Goal: Task Accomplishment & Management: Use online tool/utility

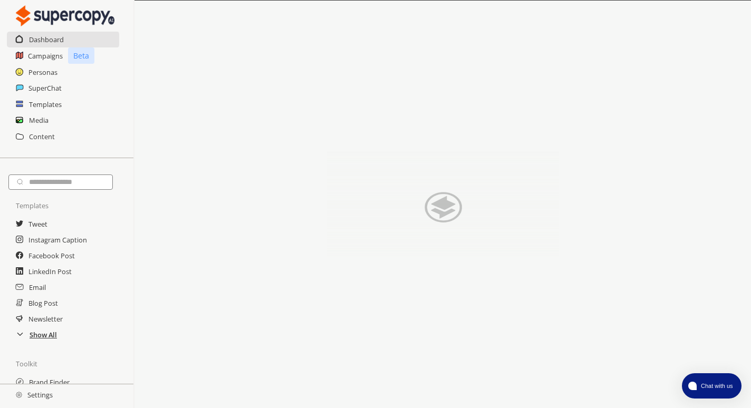
click at [46, 336] on h2 "Show All" at bounding box center [43, 335] width 27 height 16
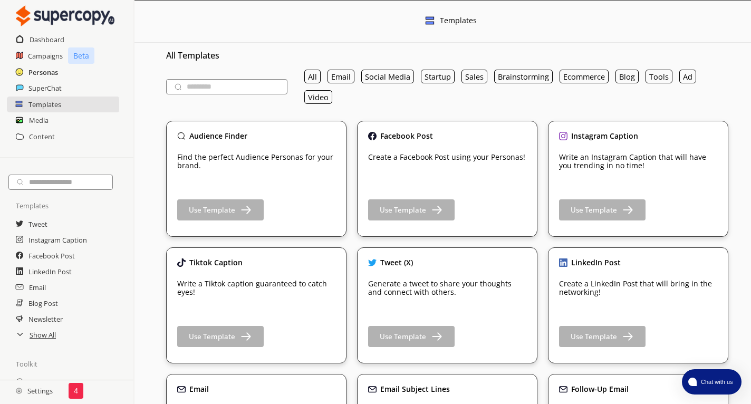
click at [43, 71] on h2 "Personas" at bounding box center [43, 72] width 30 height 16
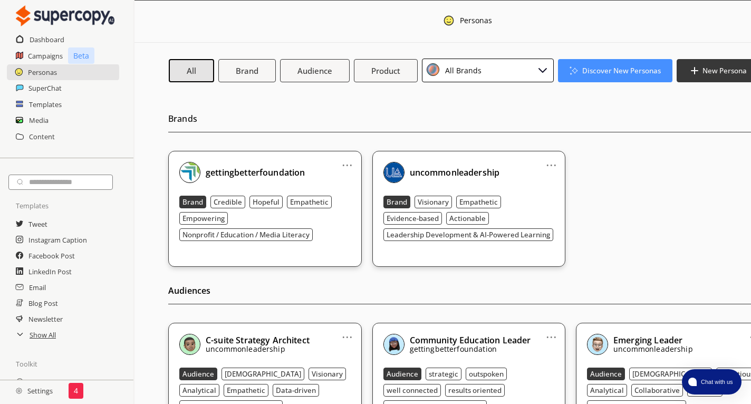
click at [501, 77] on div "All Brands" at bounding box center [488, 71] width 132 height 24
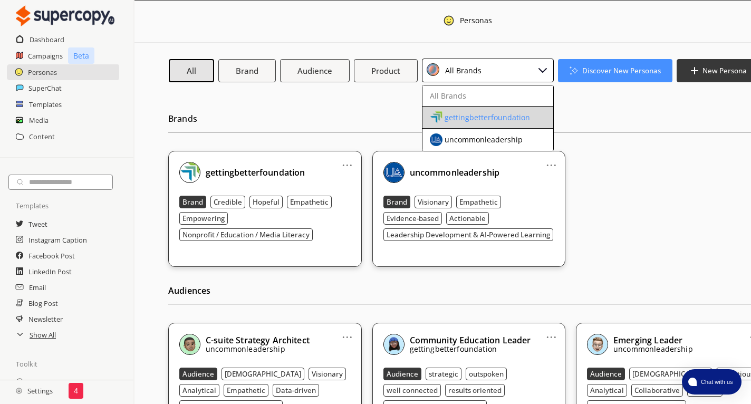
click at [462, 113] on div "gettingbetterfoundation" at bounding box center [487, 117] width 85 height 8
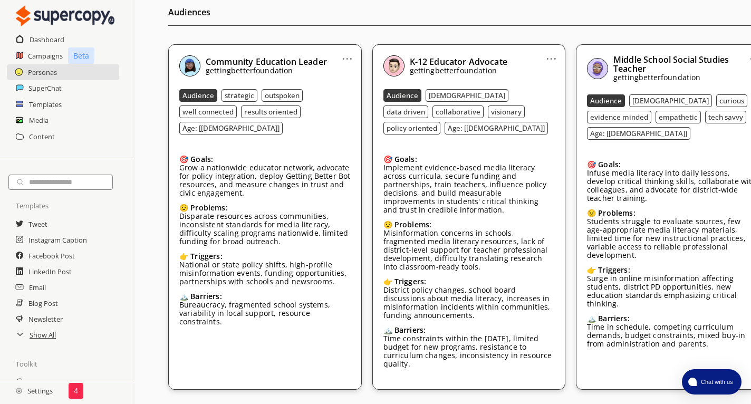
scroll to position [356, 0]
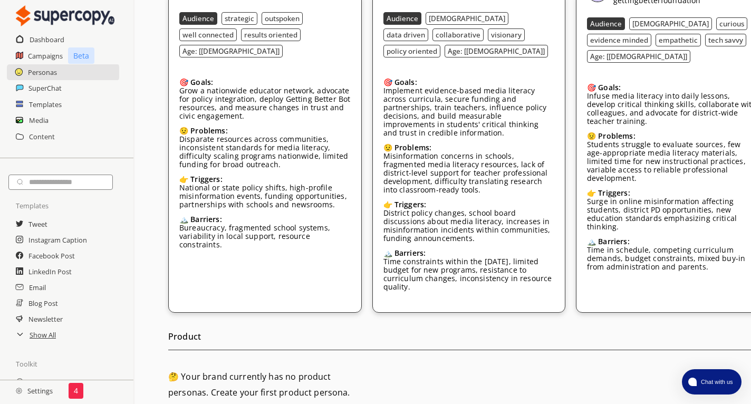
drag, startPoint x: 577, startPoint y: 403, endPoint x: 663, endPoint y: 409, distance: 86.2
click at [663, 408] on html "Dashboard Campaigns Beta Personas SuperChat Templates Media Content Templates T…" at bounding box center [375, 28] width 751 height 769
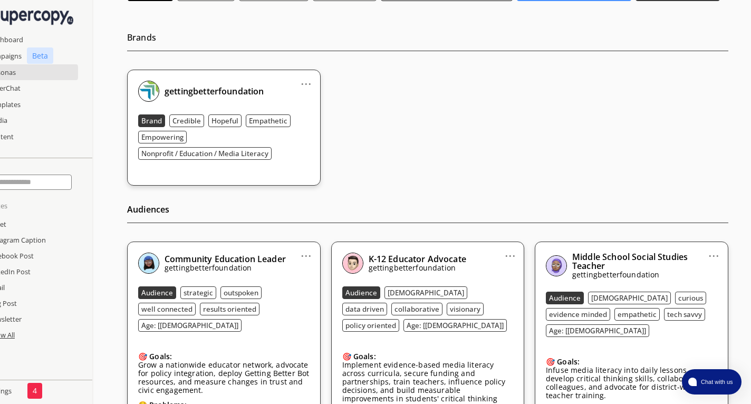
scroll to position [0, 41]
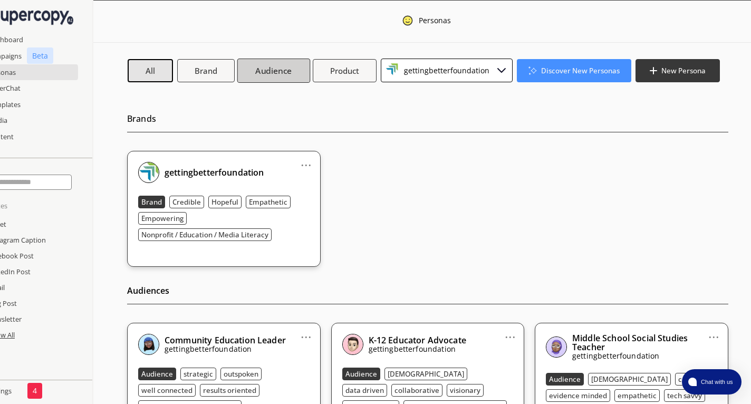
click at [290, 71] on b "Audience" at bounding box center [273, 70] width 36 height 11
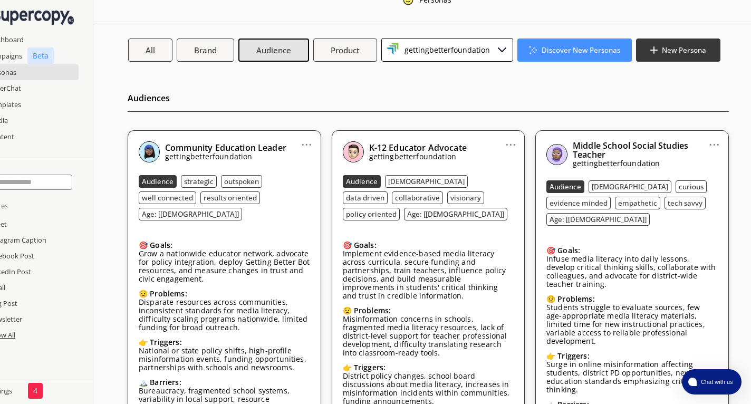
scroll to position [0, 41]
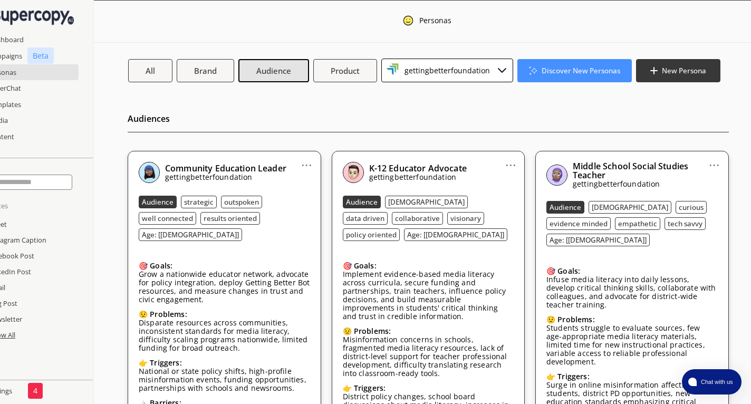
click at [428, 69] on div "gettingbetterfoundation" at bounding box center [445, 70] width 89 height 14
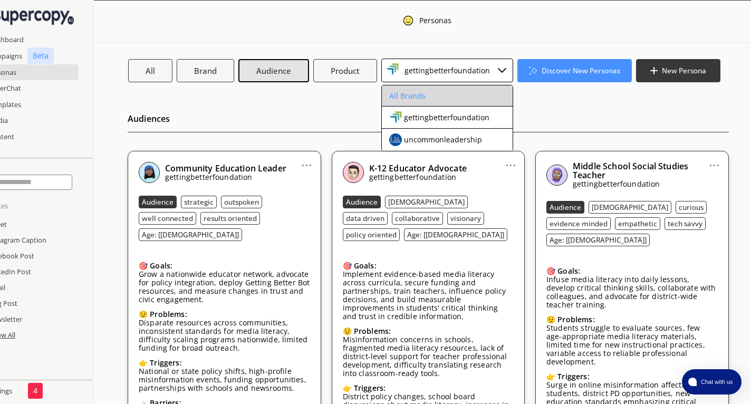
click at [419, 97] on div "All Brands" at bounding box center [407, 96] width 36 height 8
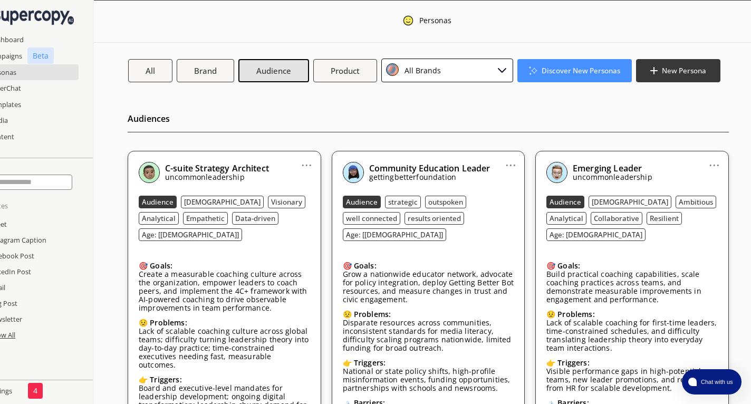
click at [445, 69] on div "All Brands" at bounding box center [447, 71] width 132 height 24
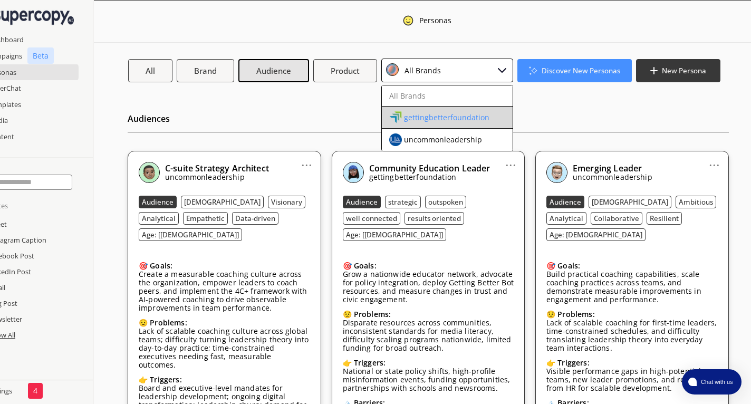
click at [406, 110] on li "gettingbetterfoundation" at bounding box center [447, 118] width 131 height 22
click at [474, 113] on div "gettingbetterfoundation" at bounding box center [446, 117] width 85 height 8
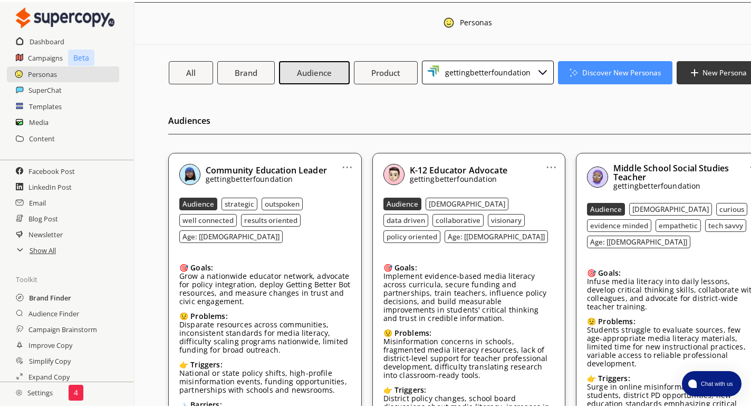
scroll to position [135, 0]
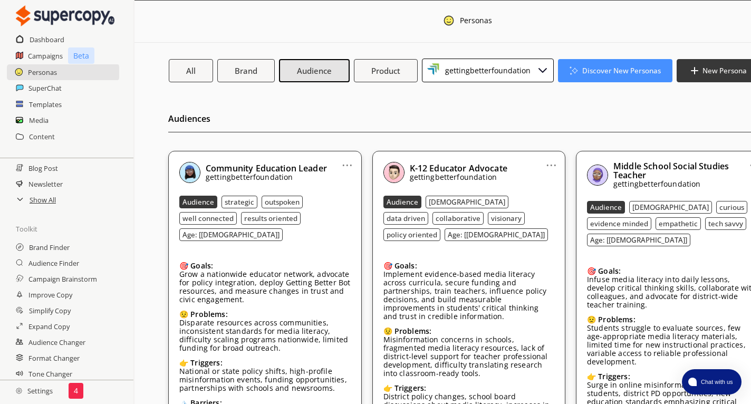
click at [39, 395] on h2 "Settings" at bounding box center [34, 390] width 69 height 21
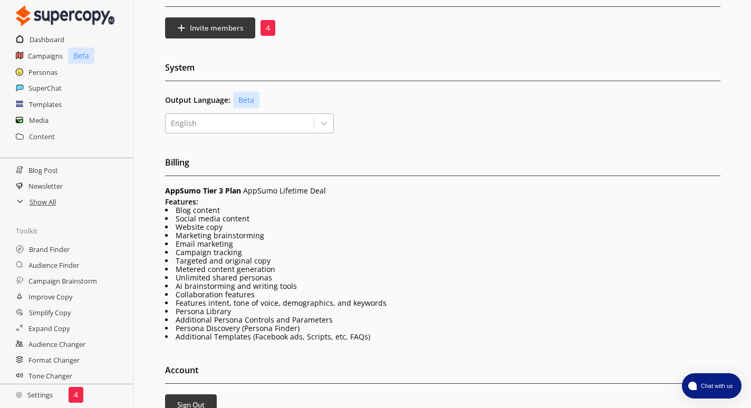
scroll to position [190, 0]
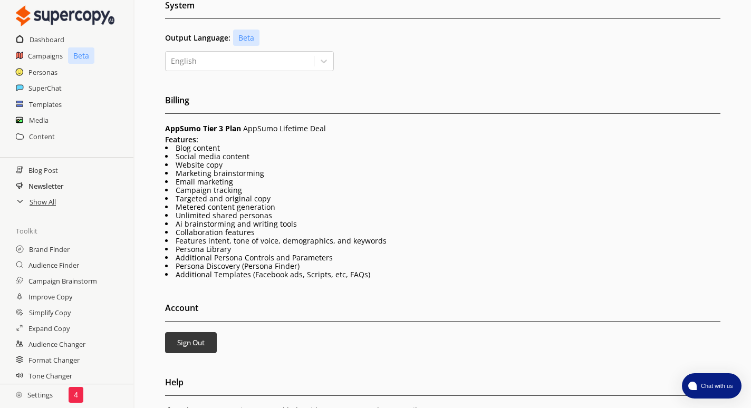
click at [40, 189] on h2 "Newsletter" at bounding box center [45, 186] width 35 height 16
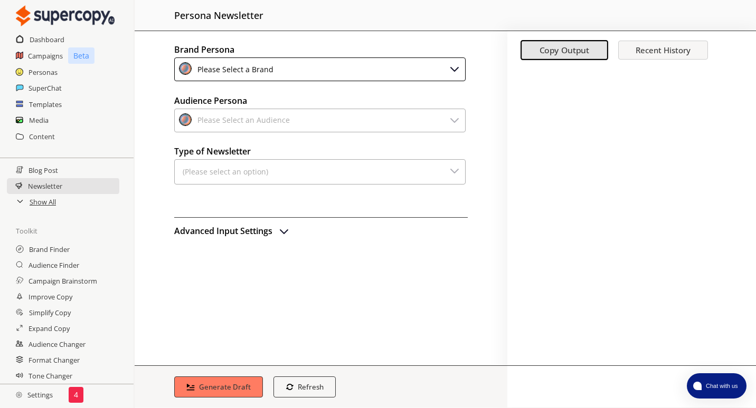
click at [270, 70] on div "Please Select a Brand" at bounding box center [234, 69] width 80 height 14
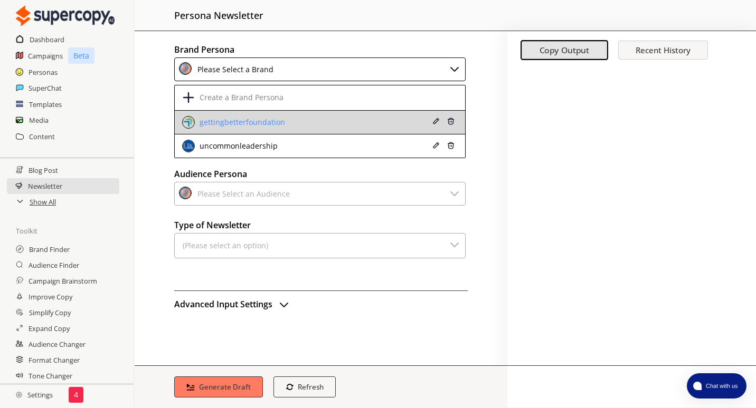
click at [226, 121] on div "gettingbetterfoundation" at bounding box center [241, 122] width 88 height 8
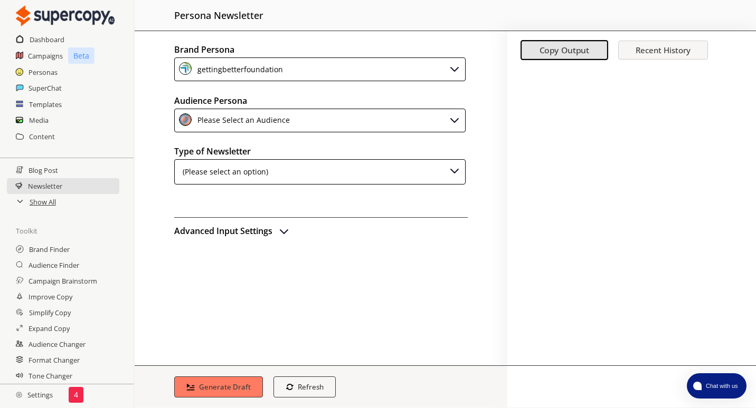
click at [227, 122] on div "Please Select an Audience" at bounding box center [242, 120] width 96 height 14
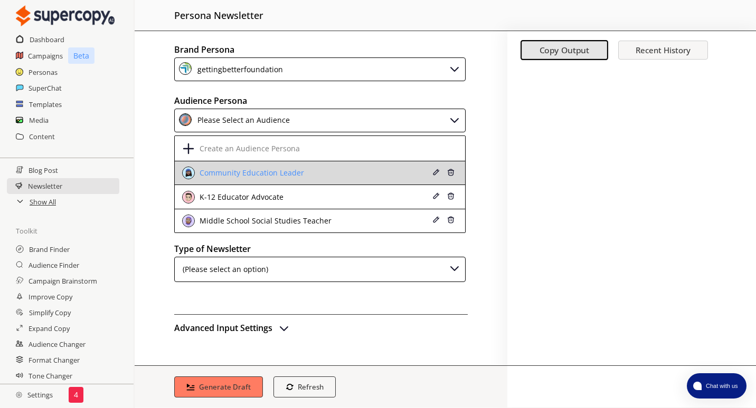
click at [260, 169] on div "Community Education Leader" at bounding box center [250, 173] width 107 height 8
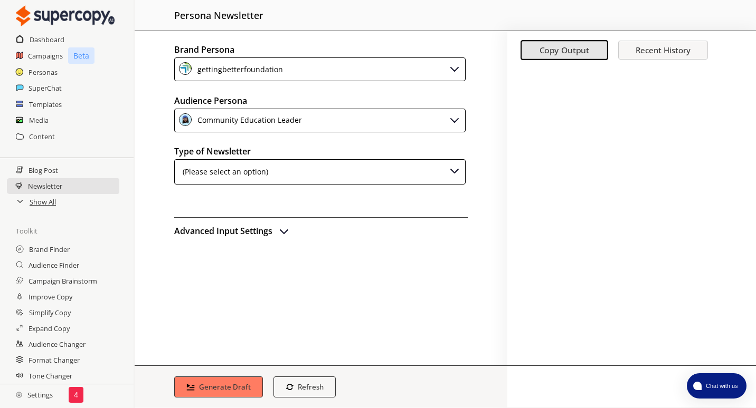
click at [336, 124] on div "Community Education Leader" at bounding box center [319, 121] width 291 height 24
click at [307, 101] on h2 "Audience Persona" at bounding box center [320, 101] width 293 height 16
click at [234, 171] on div "(Please select an option)" at bounding box center [223, 172] width 89 height 16
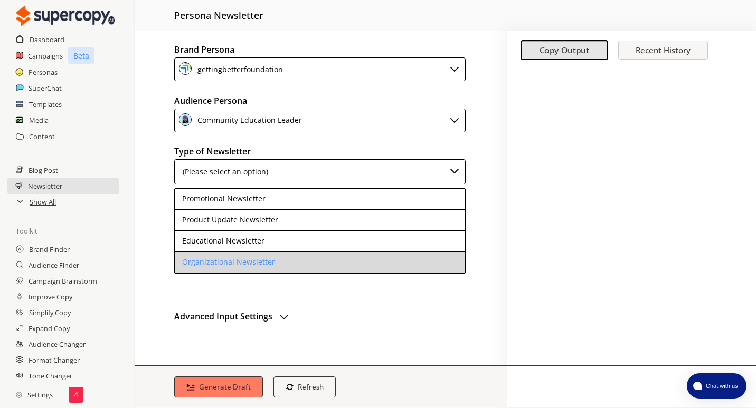
click at [253, 258] on div "Organizational Newsletter" at bounding box center [228, 262] width 93 height 8
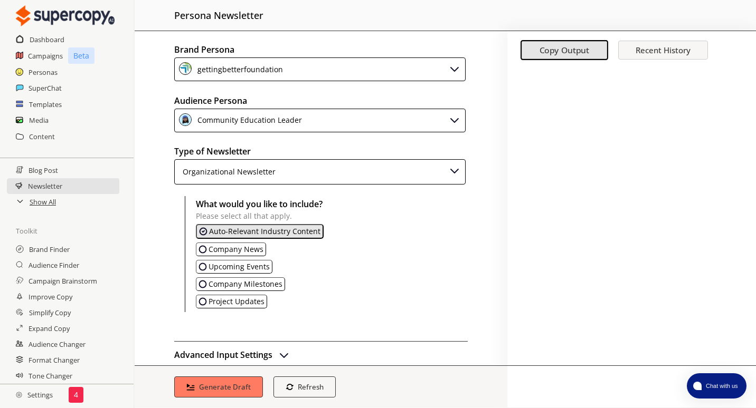
scroll to position [17, 0]
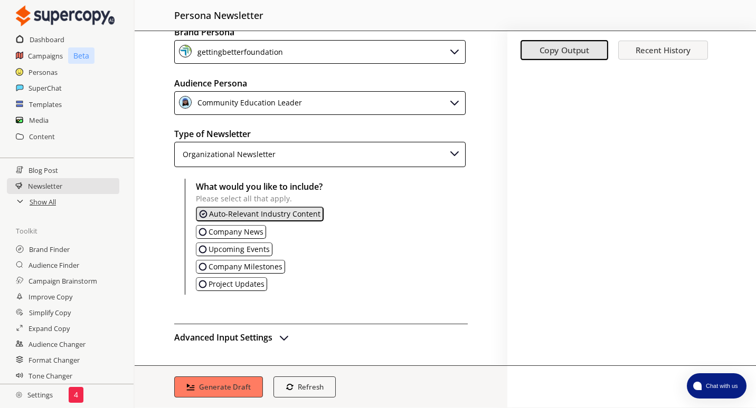
click at [208, 337] on h2 "Advanced Input Settings" at bounding box center [223, 338] width 98 height 16
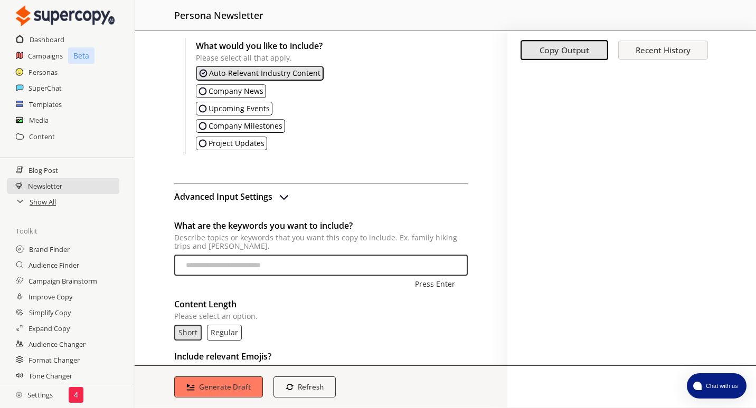
scroll to position [206, 0]
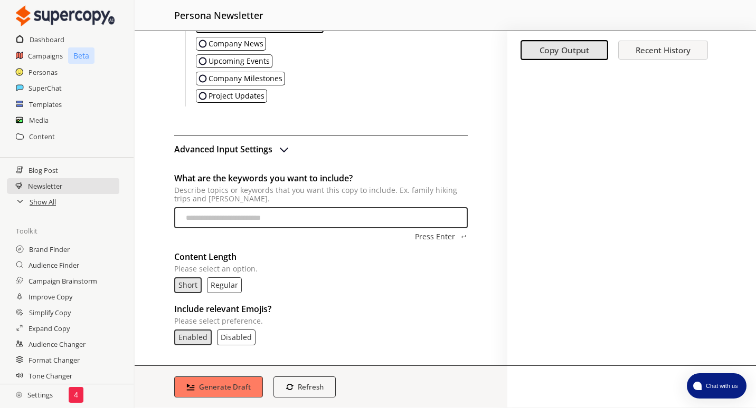
click at [286, 146] on img "advanced-inputs" at bounding box center [284, 149] width 13 height 13
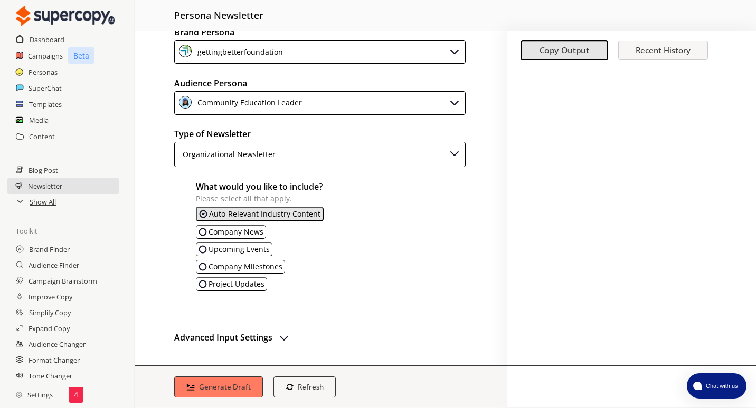
click at [248, 338] on h2 "Advanced Input Settings" at bounding box center [223, 338] width 98 height 16
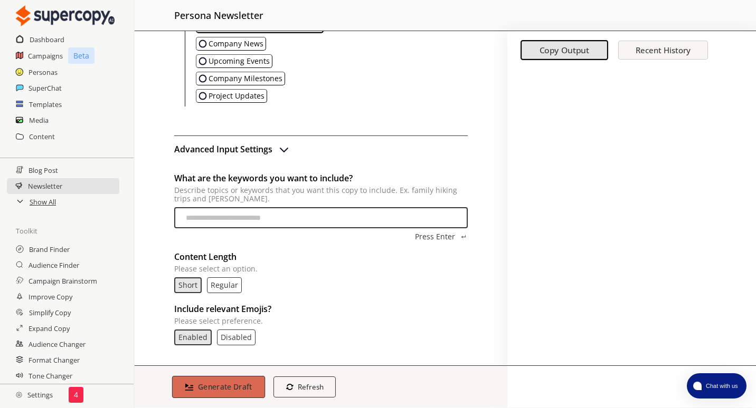
click at [228, 389] on b "Generate Draft" at bounding box center [225, 387] width 54 height 10
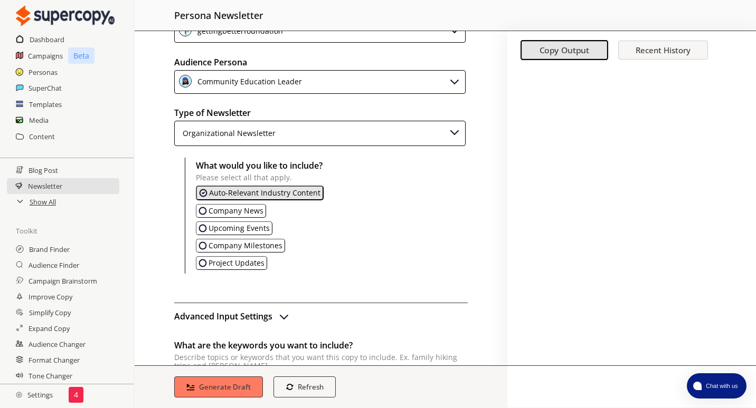
scroll to position [0, 0]
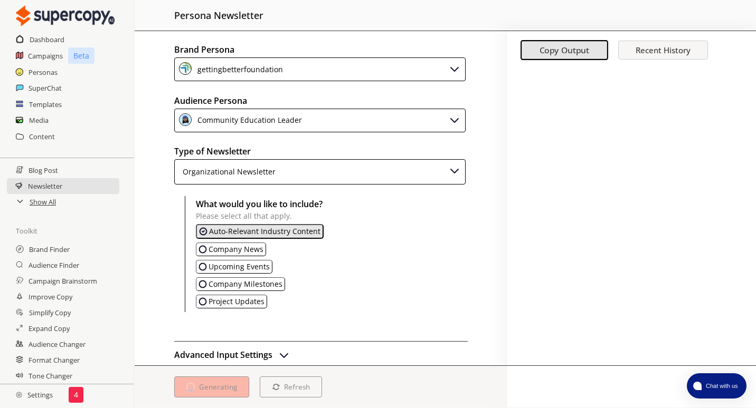
click at [341, 174] on div "Organizational Newsletter" at bounding box center [319, 171] width 291 height 25
click at [358, 144] on h2 "Type of Newsletter" at bounding box center [320, 152] width 293 height 16
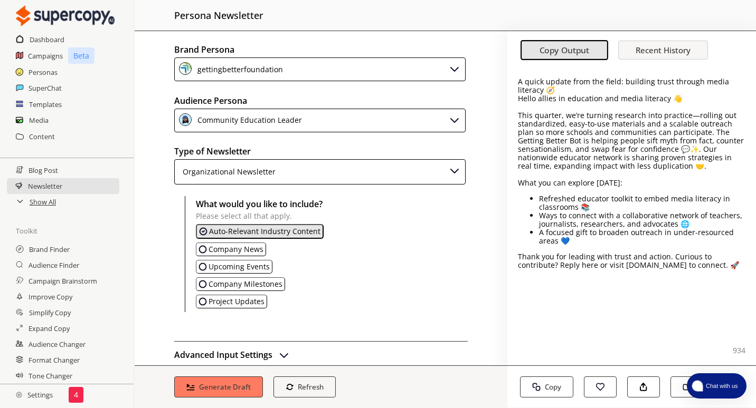
click at [731, 392] on button "Chat with us" at bounding box center [716, 386] width 60 height 25
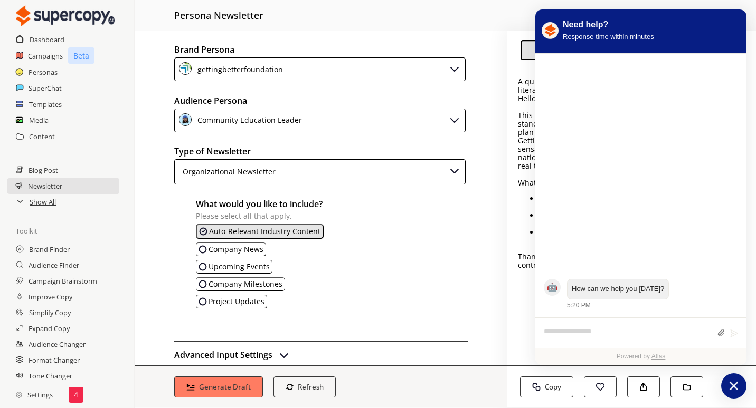
click at [740, 388] on icon "atlas-launcher" at bounding box center [733, 386] width 15 height 15
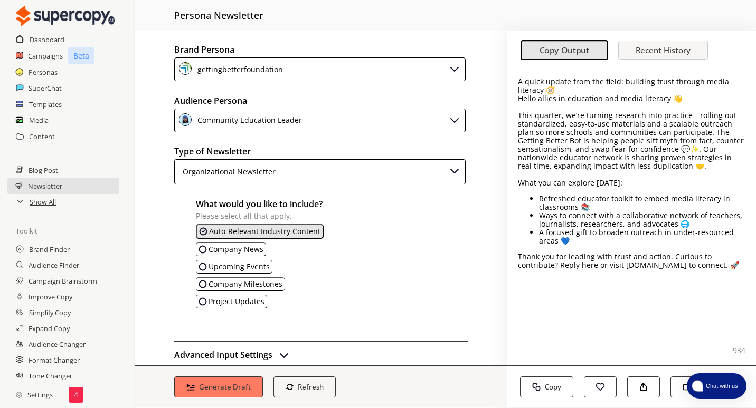
click at [334, 125] on div "Community Education Leader" at bounding box center [319, 121] width 291 height 24
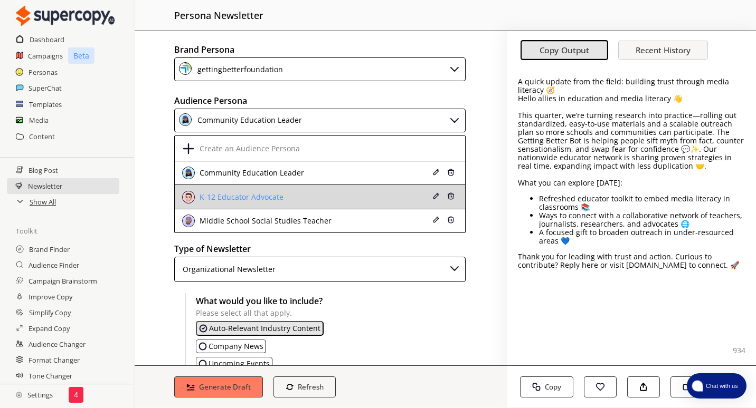
click at [253, 199] on div "K-12 Educator Advocate" at bounding box center [240, 197] width 87 height 8
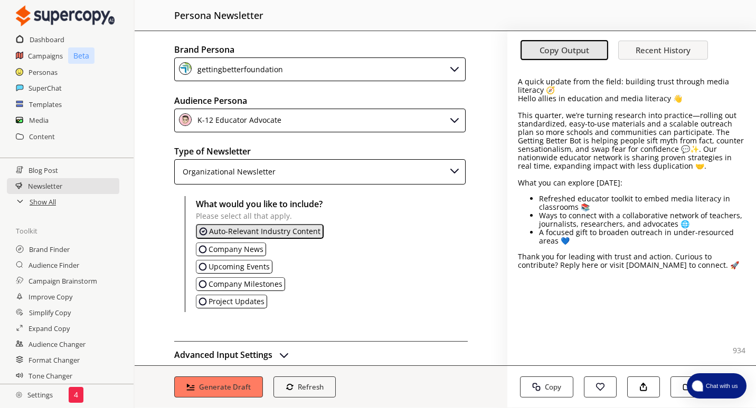
scroll to position [106, 0]
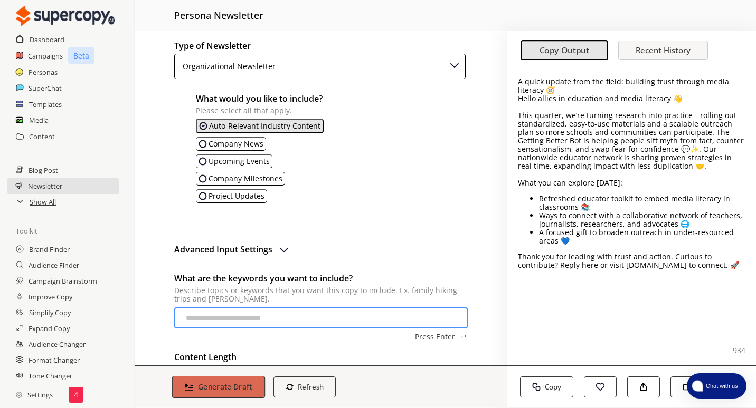
click at [223, 384] on b "Generate Draft" at bounding box center [225, 387] width 54 height 10
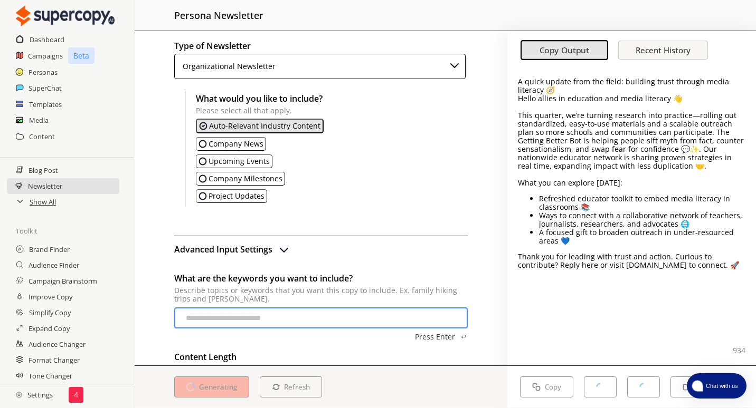
scroll to position [0, 0]
